Goal: Information Seeking & Learning: Find specific fact

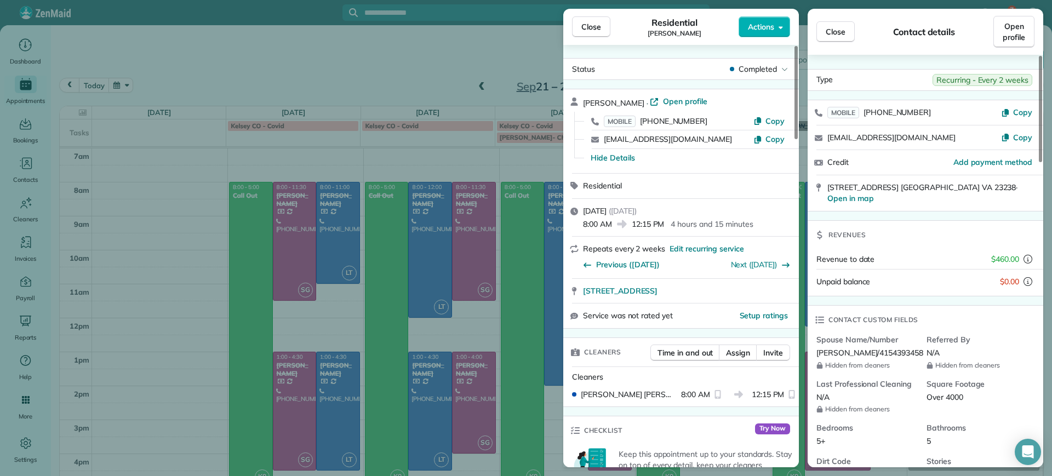
scroll to position [32, 0]
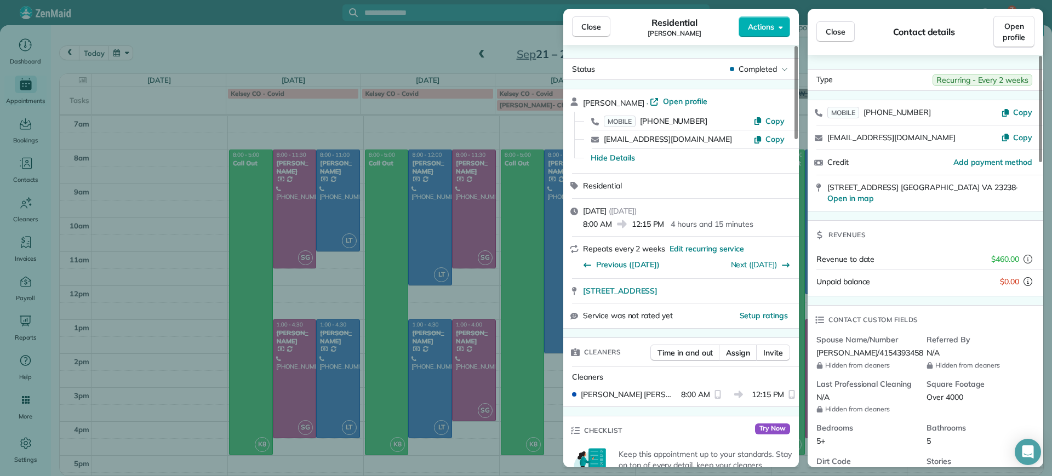
click at [198, 239] on div "Close Residential [PERSON_NAME] Actions Status Completed [PERSON_NAME] · Open p…" at bounding box center [526, 238] width 1052 height 476
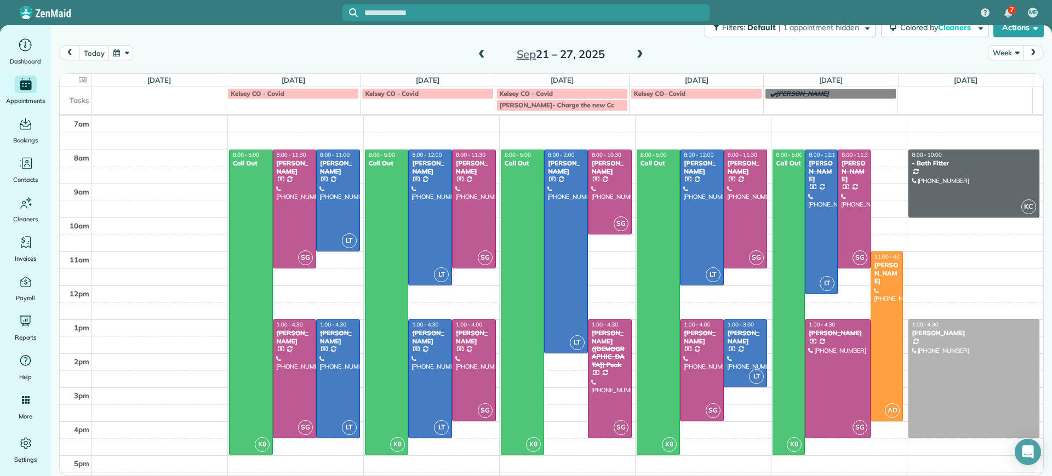
click at [634, 52] on span at bounding box center [640, 55] width 12 height 10
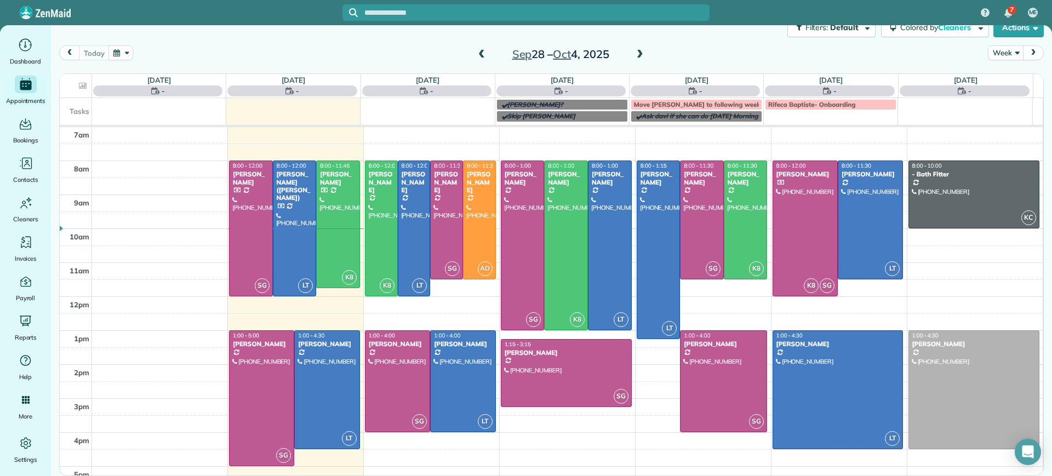
click at [634, 52] on span at bounding box center [640, 55] width 12 height 10
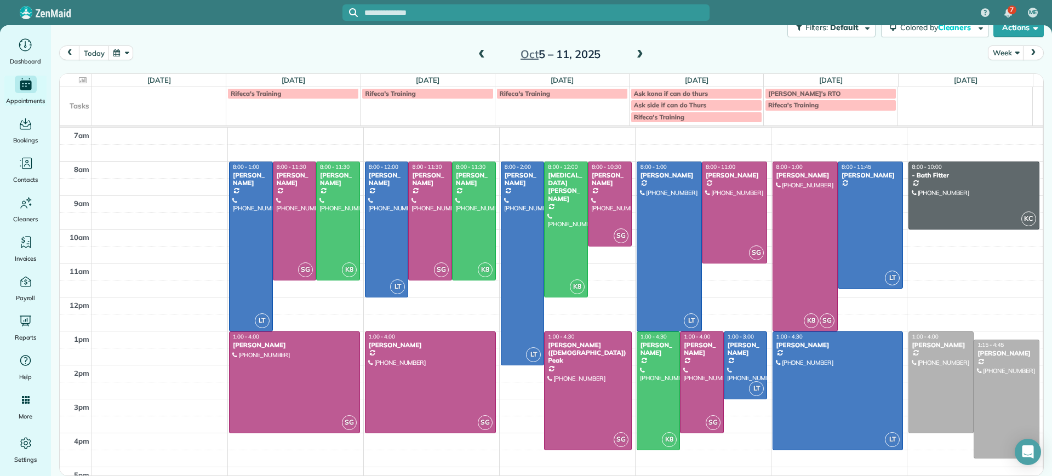
click at [473, 49] on div "[DATE] – [DATE]" at bounding box center [560, 54] width 175 height 18
click at [477, 49] on span at bounding box center [482, 55] width 12 height 16
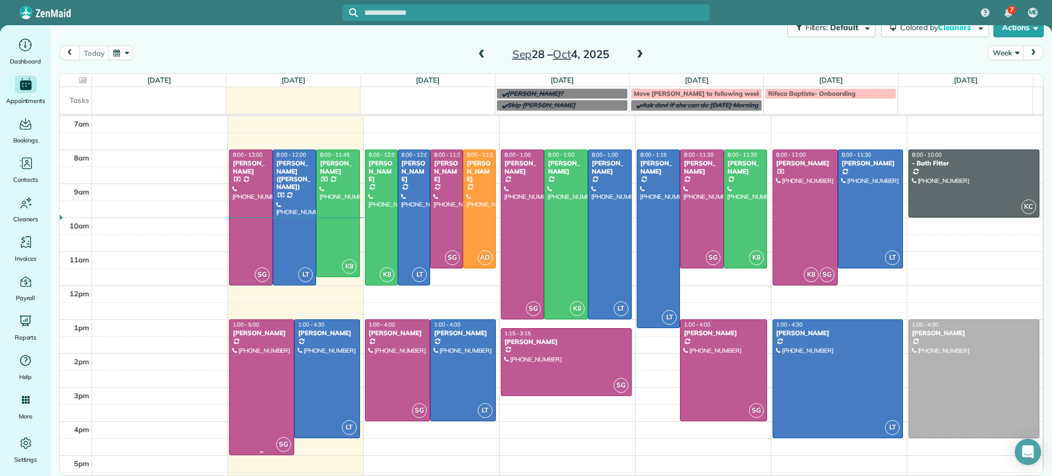
click at [280, 404] on div at bounding box center [262, 387] width 64 height 135
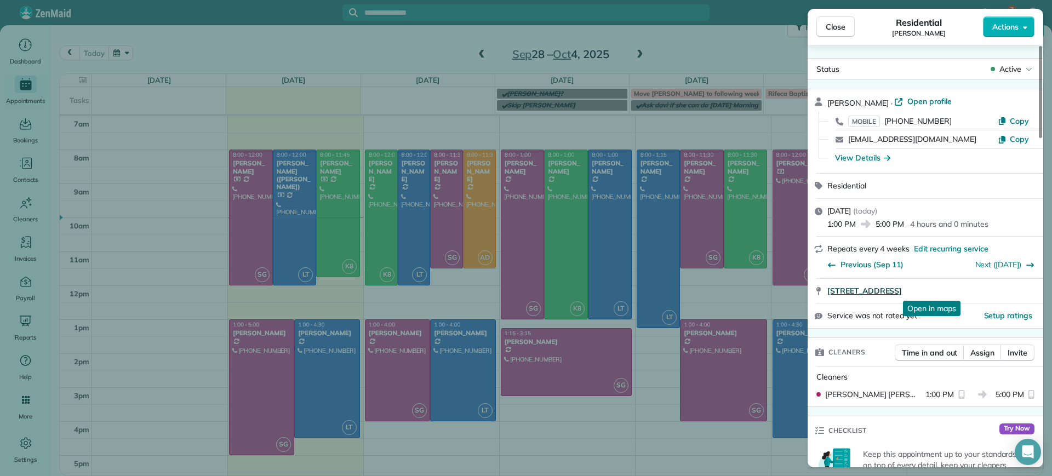
drag, startPoint x: 824, startPoint y: 290, endPoint x: 985, endPoint y: 292, distance: 161.1
click at [985, 292] on div "[STREET_ADDRESS] Open in maps Open in maps" at bounding box center [926, 291] width 236 height 24
copy span "[STREET_ADDRESS]"
click at [273, 403] on div "Close Residential [PERSON_NAME] Actions Status Active [PERSON_NAME] · Open prof…" at bounding box center [526, 238] width 1052 height 476
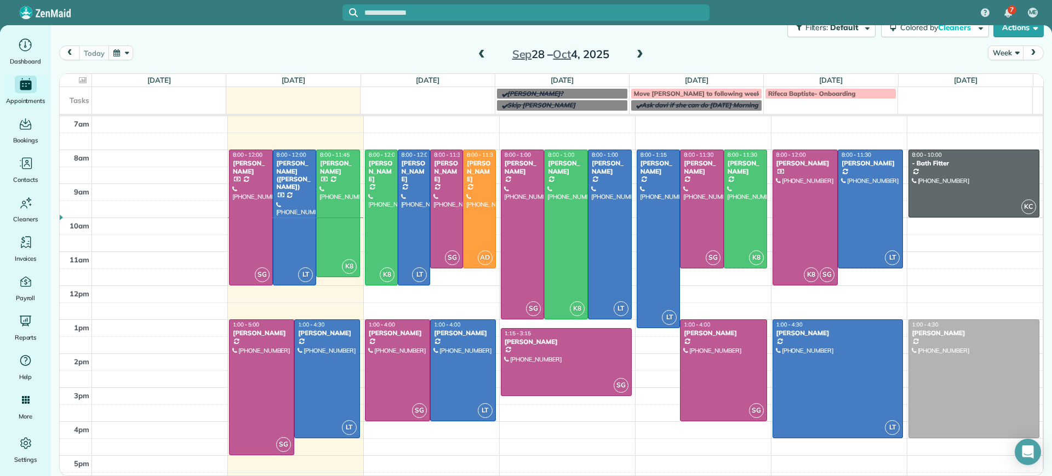
click at [273, 403] on div at bounding box center [262, 387] width 64 height 135
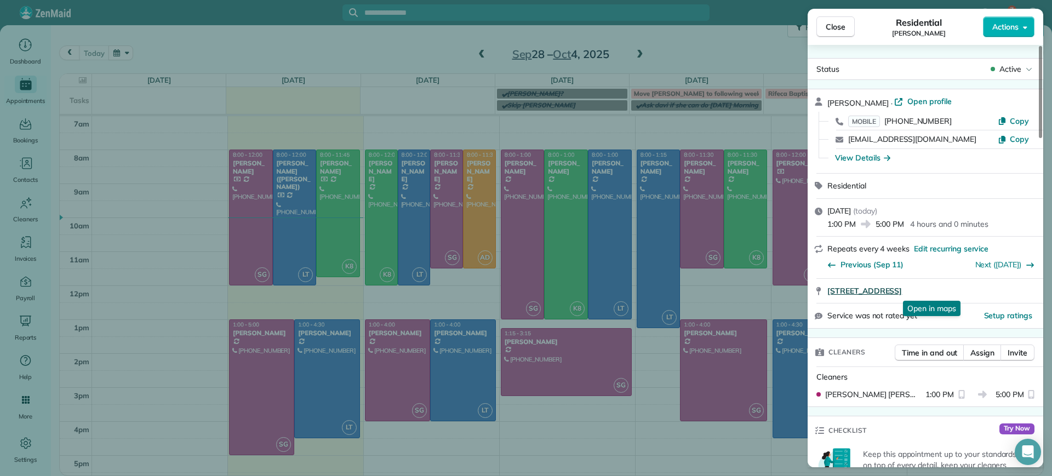
drag, startPoint x: 824, startPoint y: 290, endPoint x: 1003, endPoint y: 292, distance: 179.8
click at [1003, 292] on div "[STREET_ADDRESS] Open in maps Open in maps" at bounding box center [926, 291] width 236 height 24
copy span "[STREET_ADDRESS]"
click at [530, 449] on div "Close Residential [PERSON_NAME] Actions Status Active [PERSON_NAME] · Open prof…" at bounding box center [526, 238] width 1052 height 476
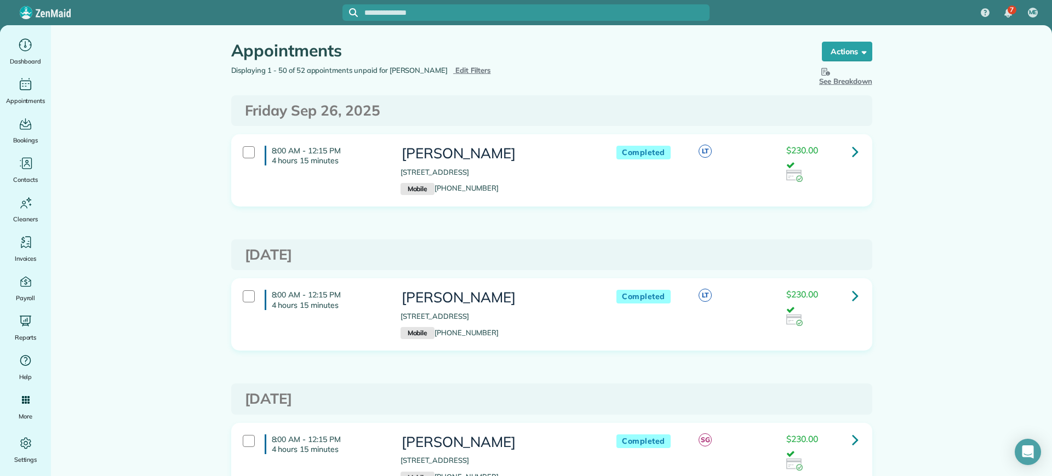
scroll to position [343, 0]
